Goal: Book appointment/travel/reservation

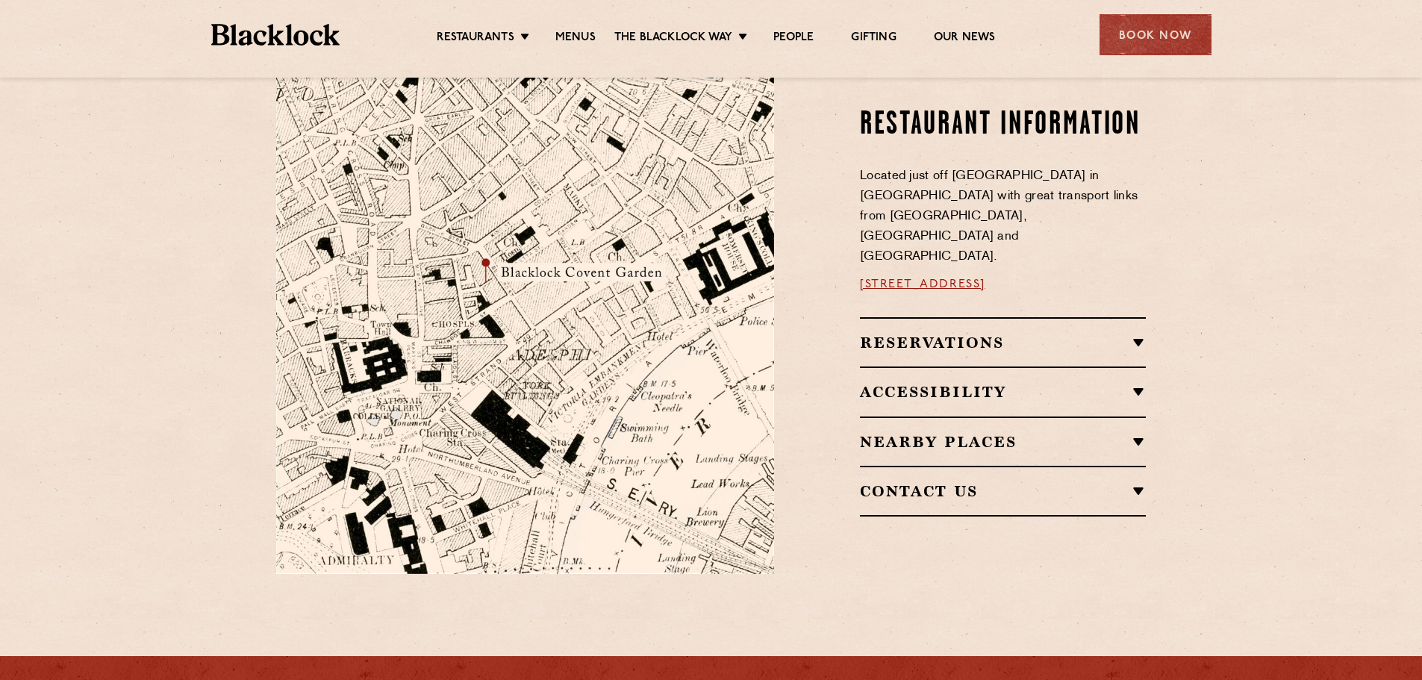
scroll to position [821, 0]
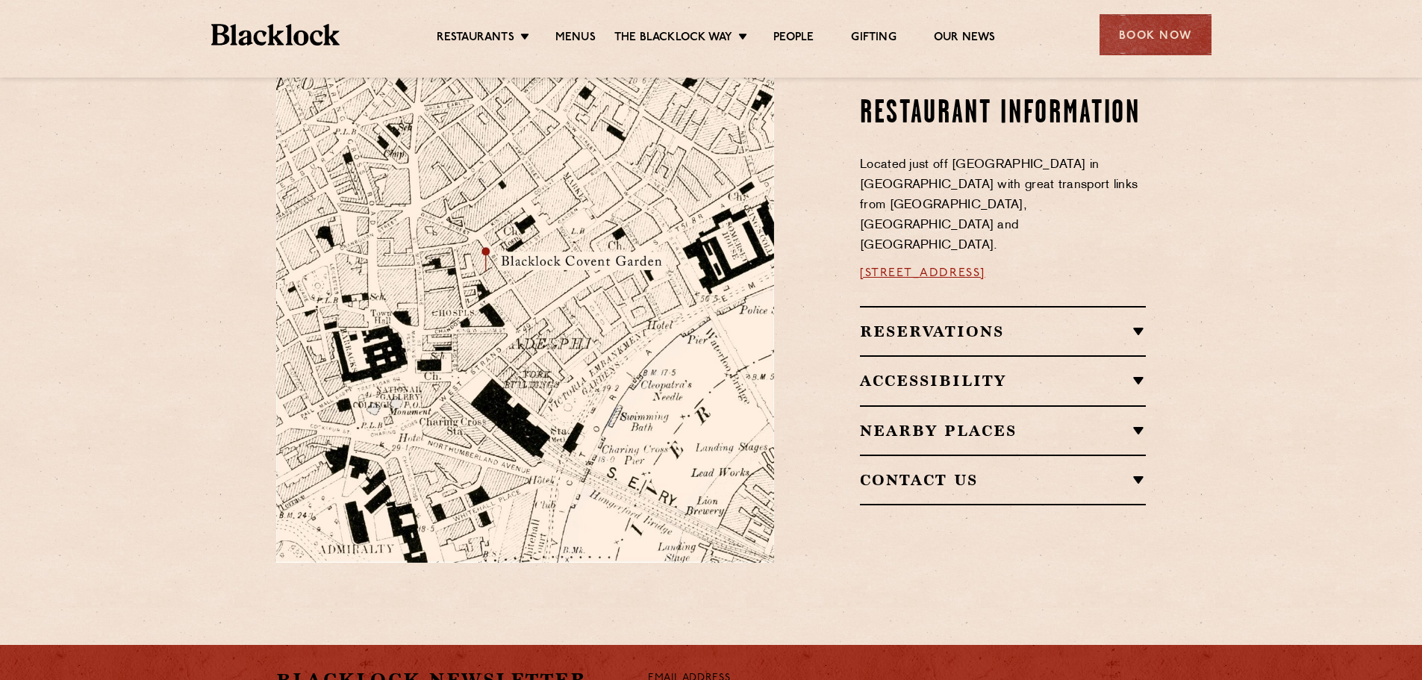
click at [1141, 372] on h2 "Accessibility" at bounding box center [1003, 381] width 286 height 18
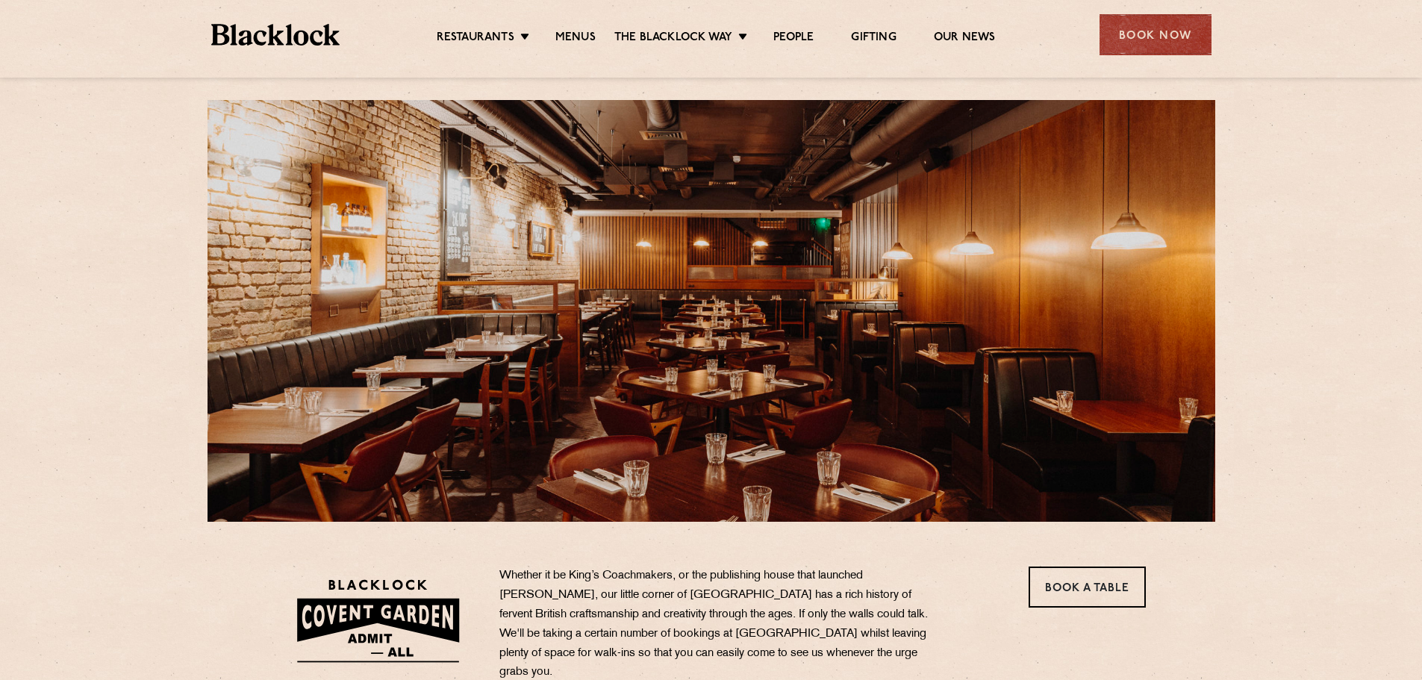
scroll to position [0, 0]
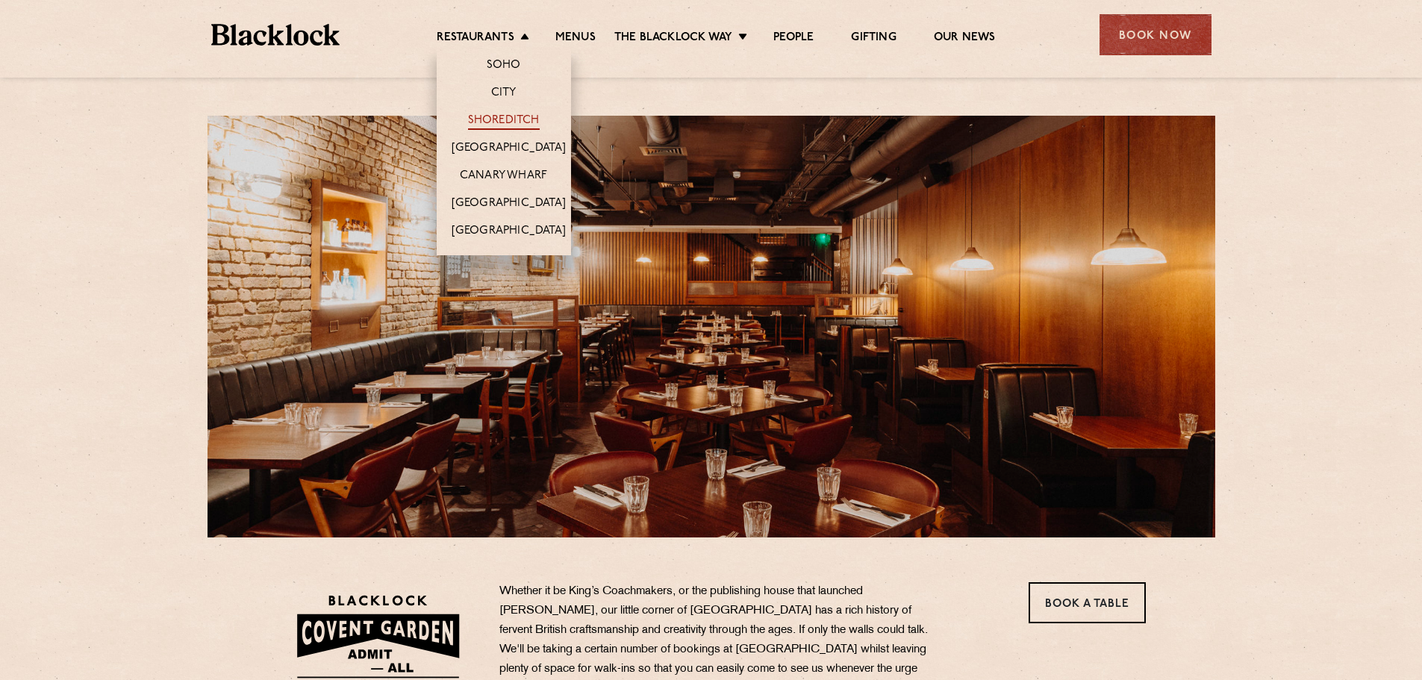
click at [503, 113] on link "Shoreditch" at bounding box center [504, 121] width 72 height 16
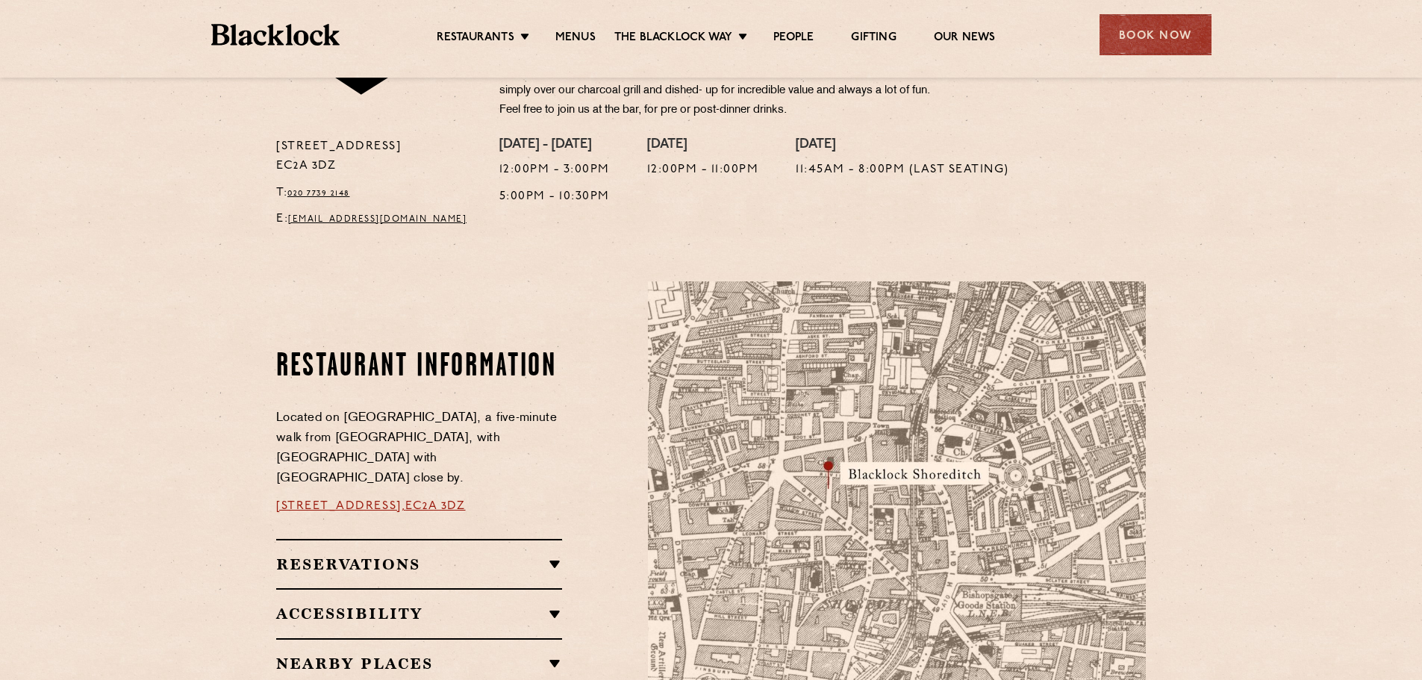
scroll to position [672, 0]
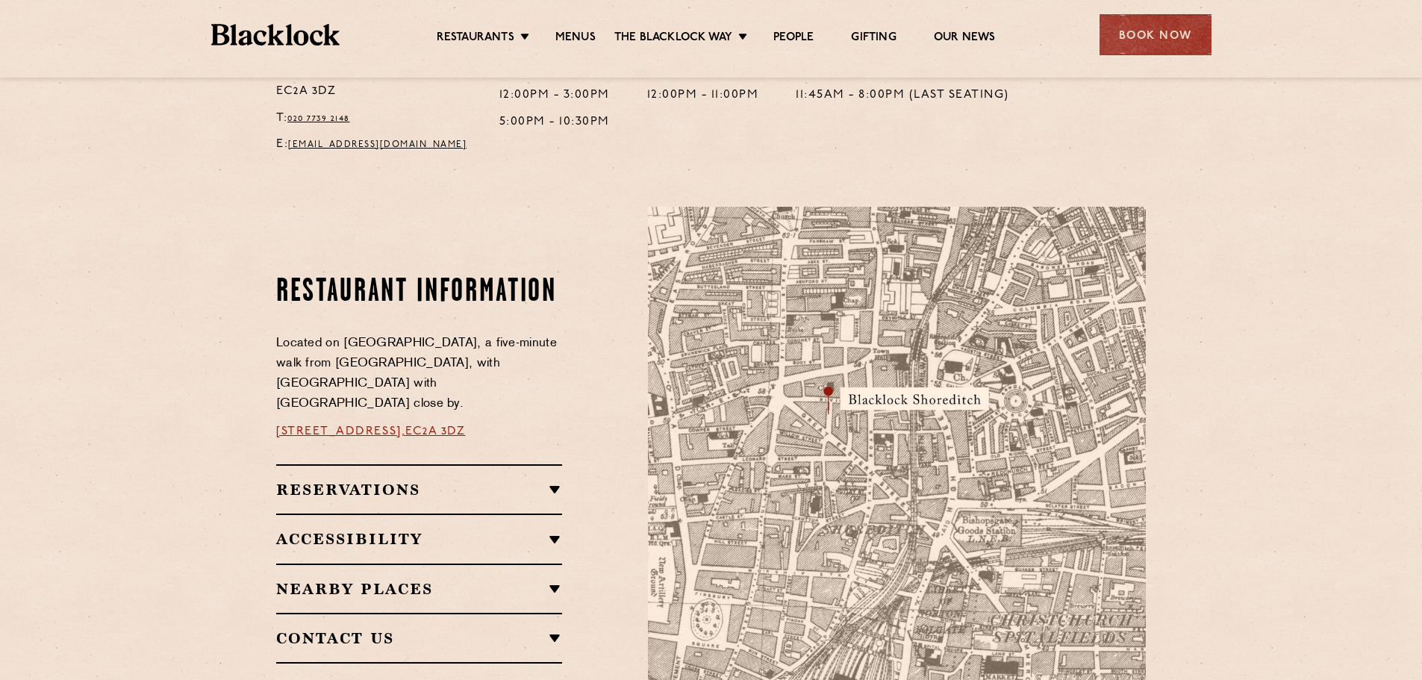
click at [554, 530] on h2 "Accessibility" at bounding box center [419, 539] width 286 height 18
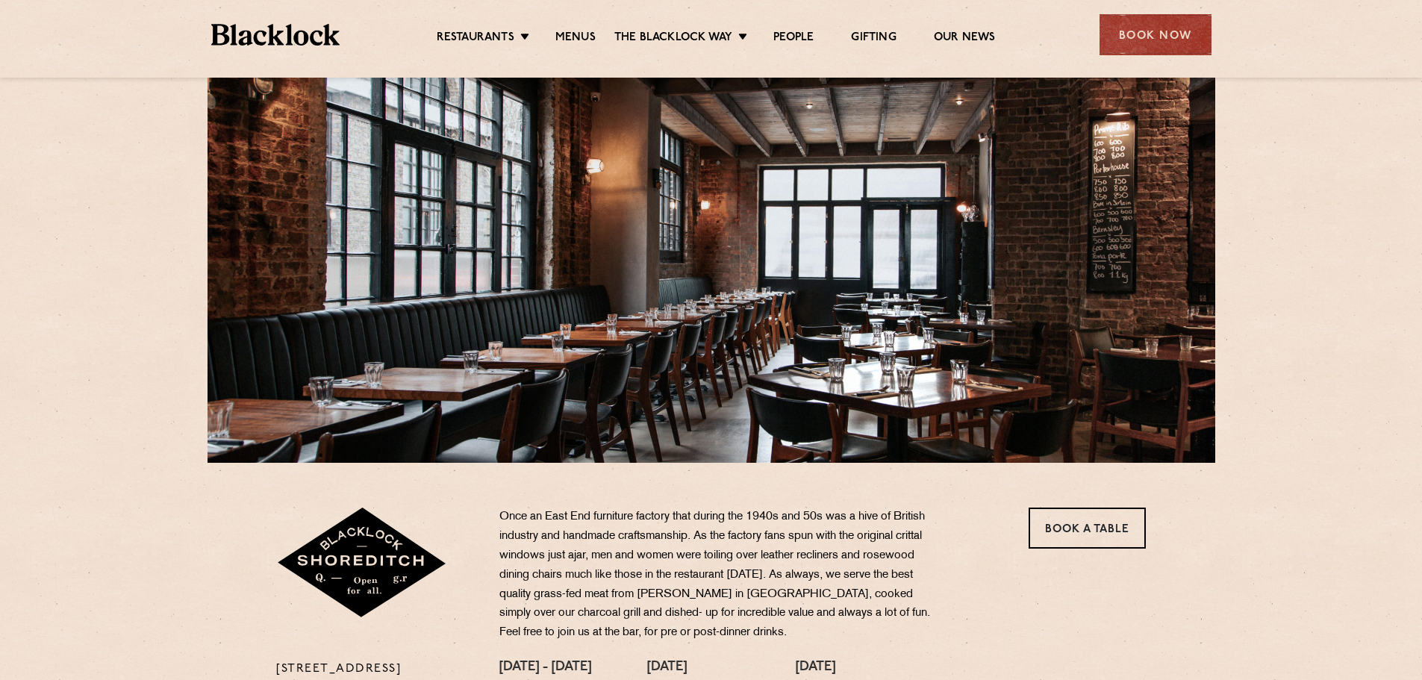
scroll to position [0, 0]
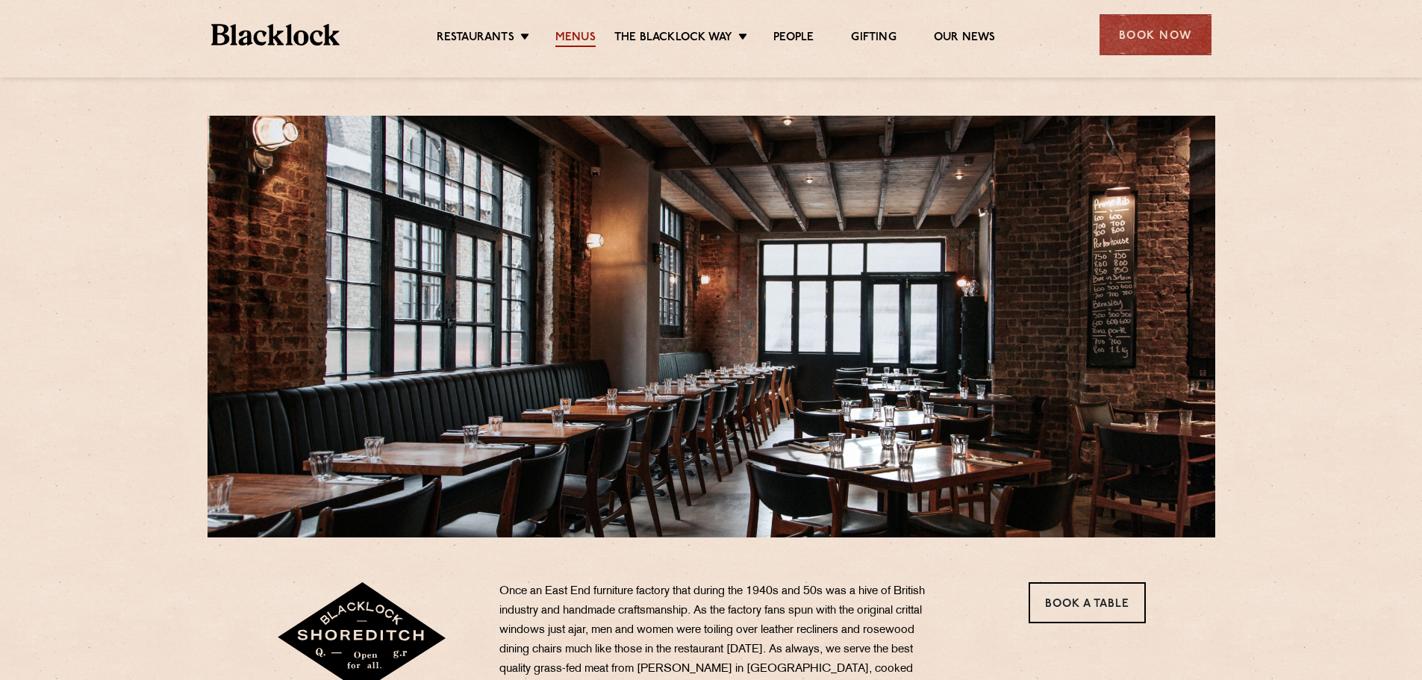
click at [579, 35] on link "Menus" at bounding box center [575, 39] width 40 height 16
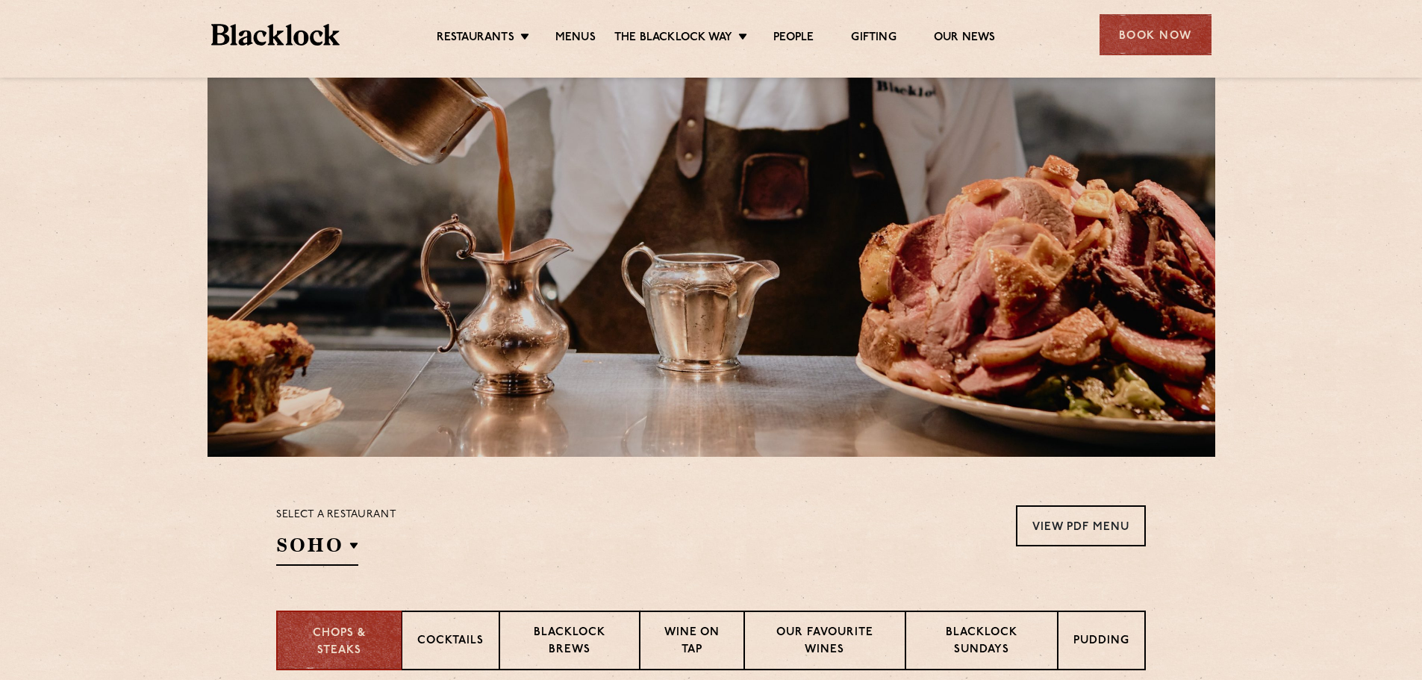
scroll to position [298, 0]
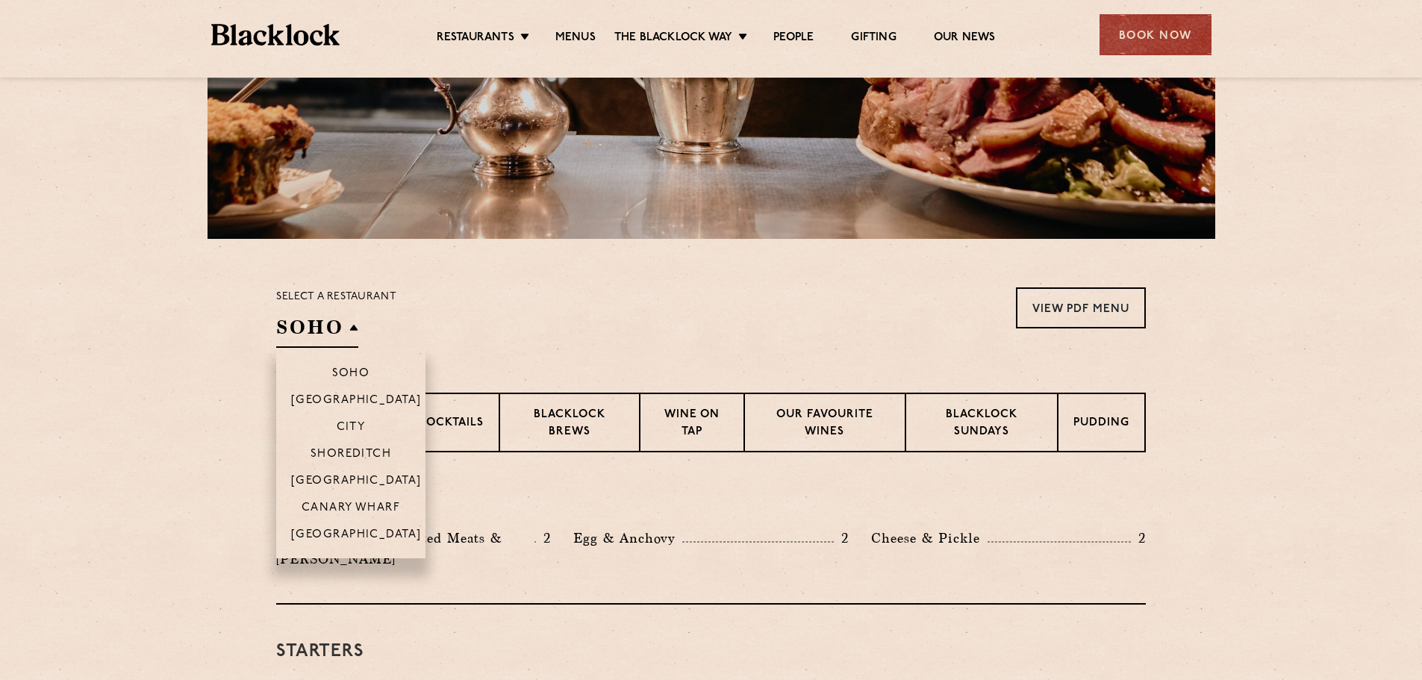
click at [375, 446] on li "Shoreditch" at bounding box center [350, 453] width 149 height 27
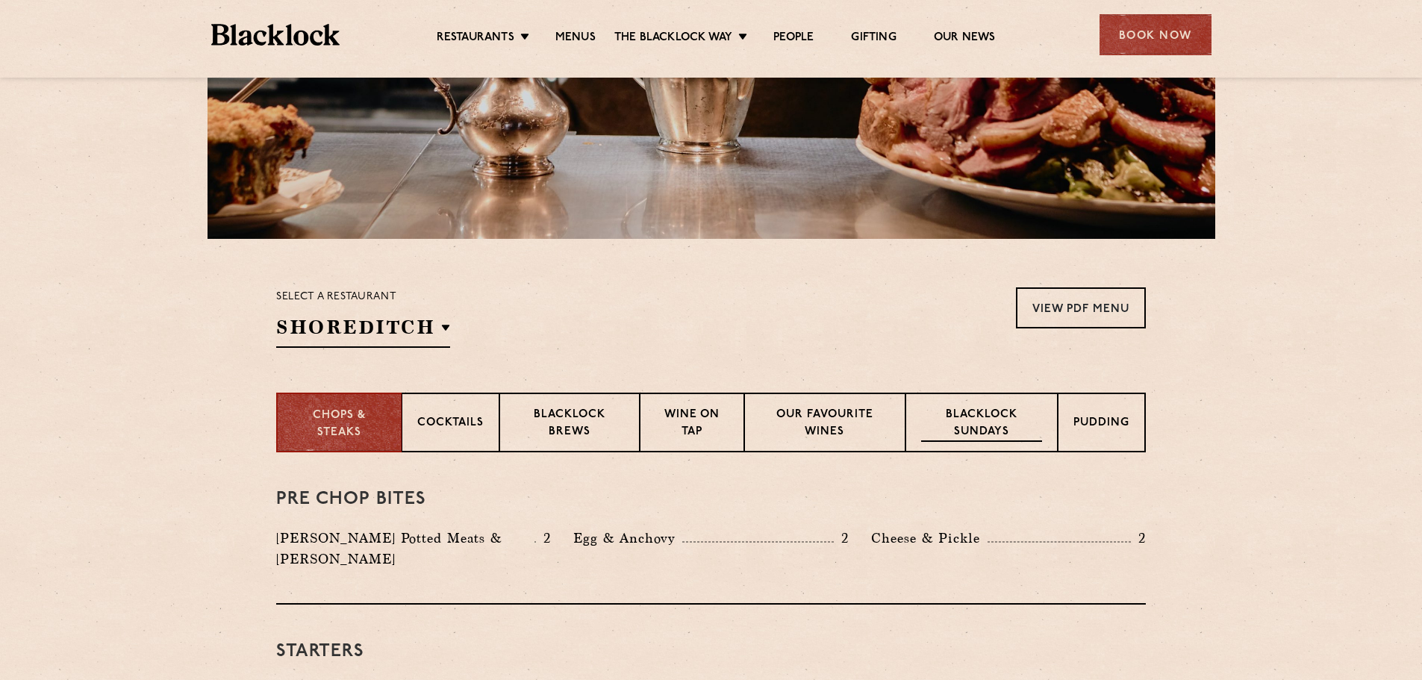
click at [990, 426] on p "Blacklock Sundays" at bounding box center [981, 424] width 121 height 35
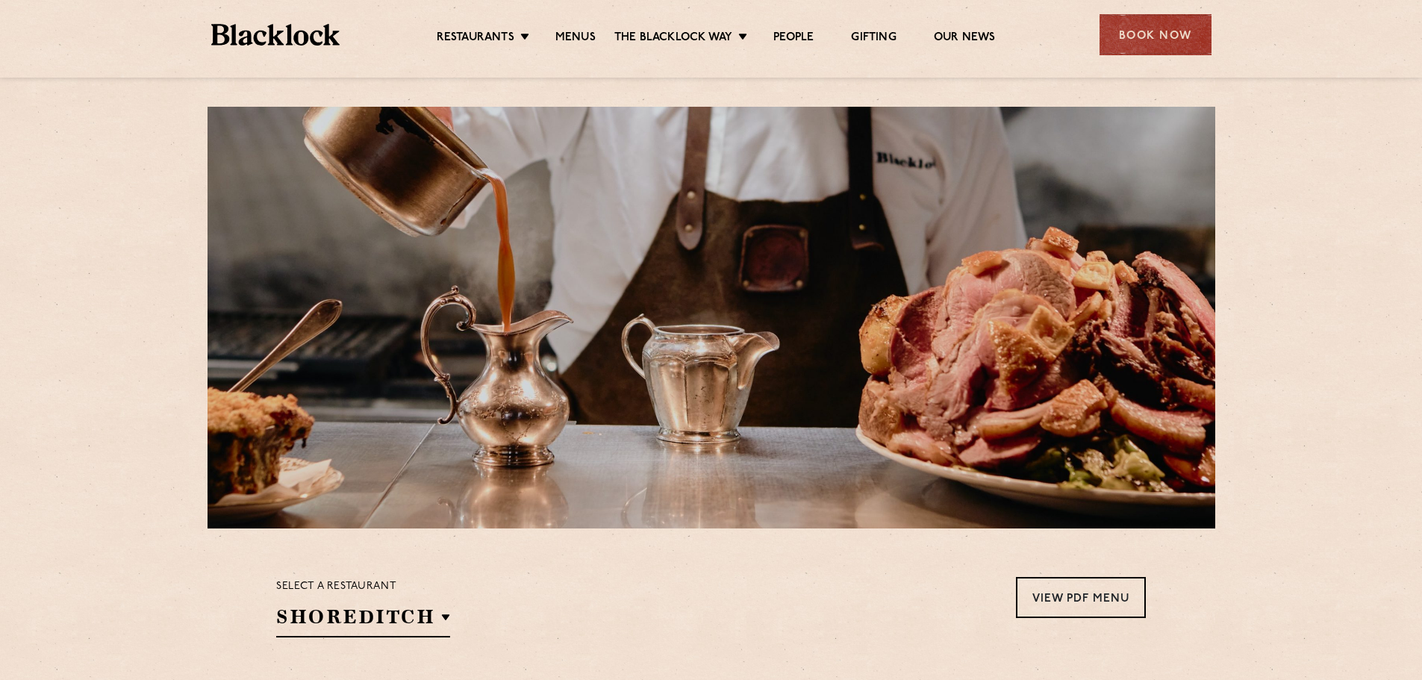
scroll to position [0, 0]
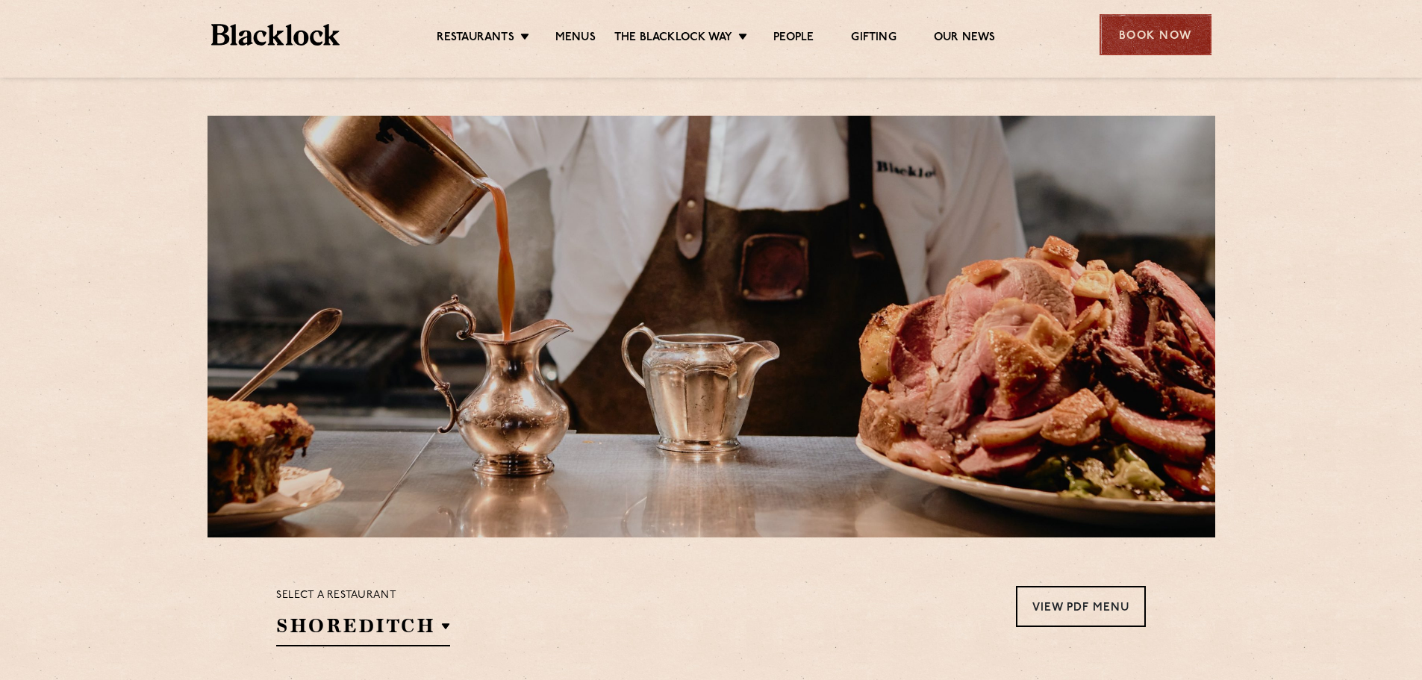
click at [1170, 31] on div "Book Now" at bounding box center [1155, 34] width 112 height 41
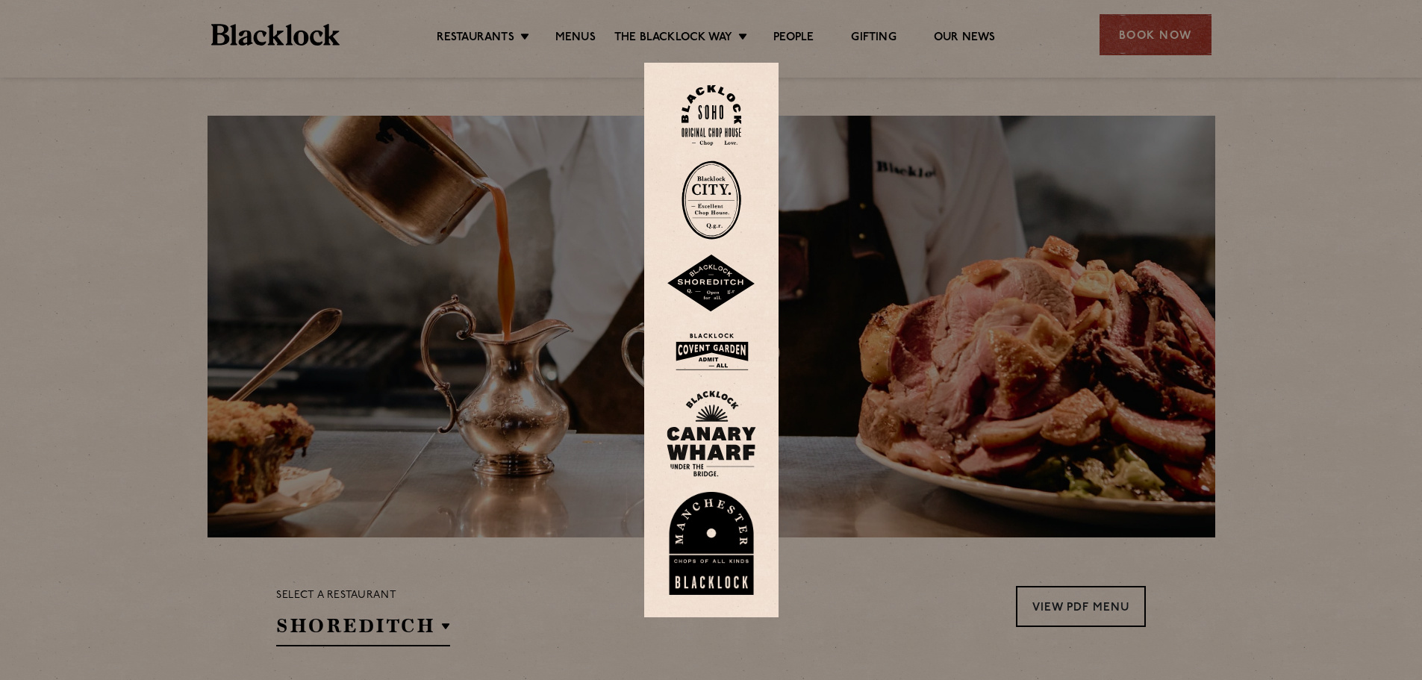
click at [725, 276] on img at bounding box center [711, 283] width 90 height 58
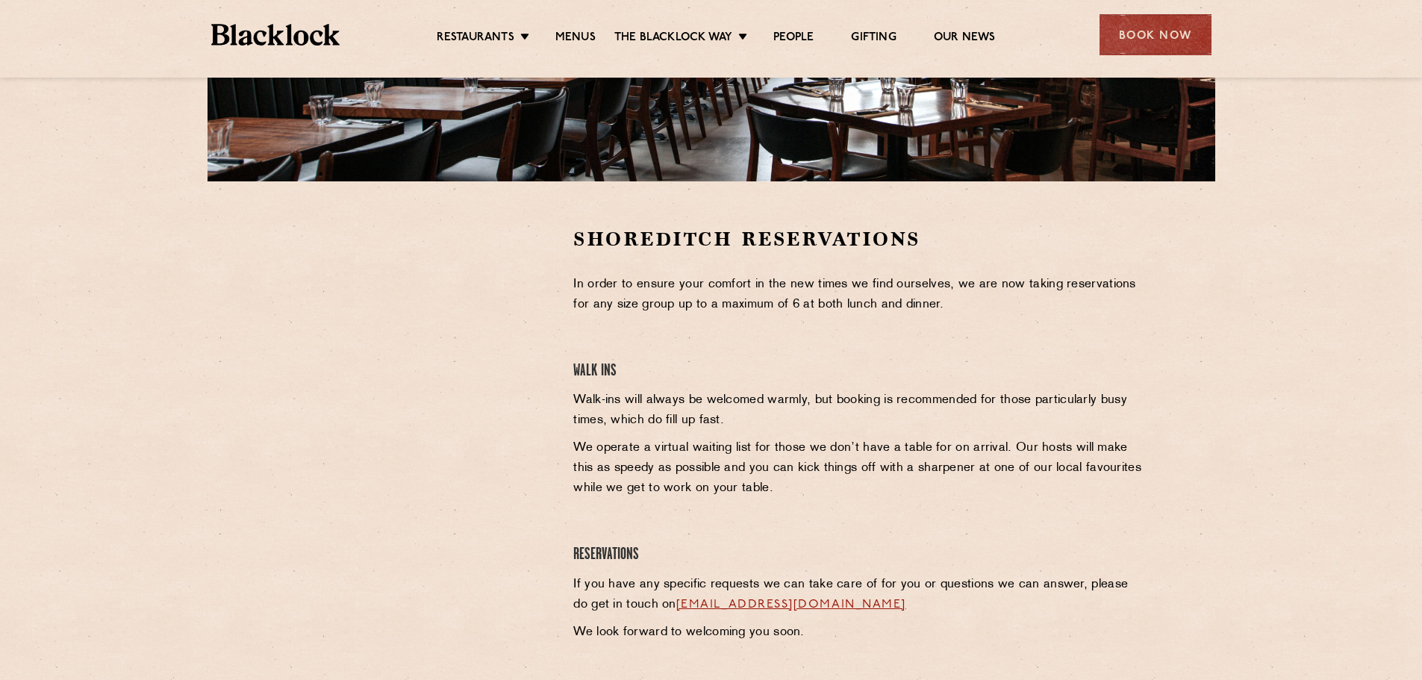
scroll to position [373, 0]
